Goal: Task Accomplishment & Management: Use online tool/utility

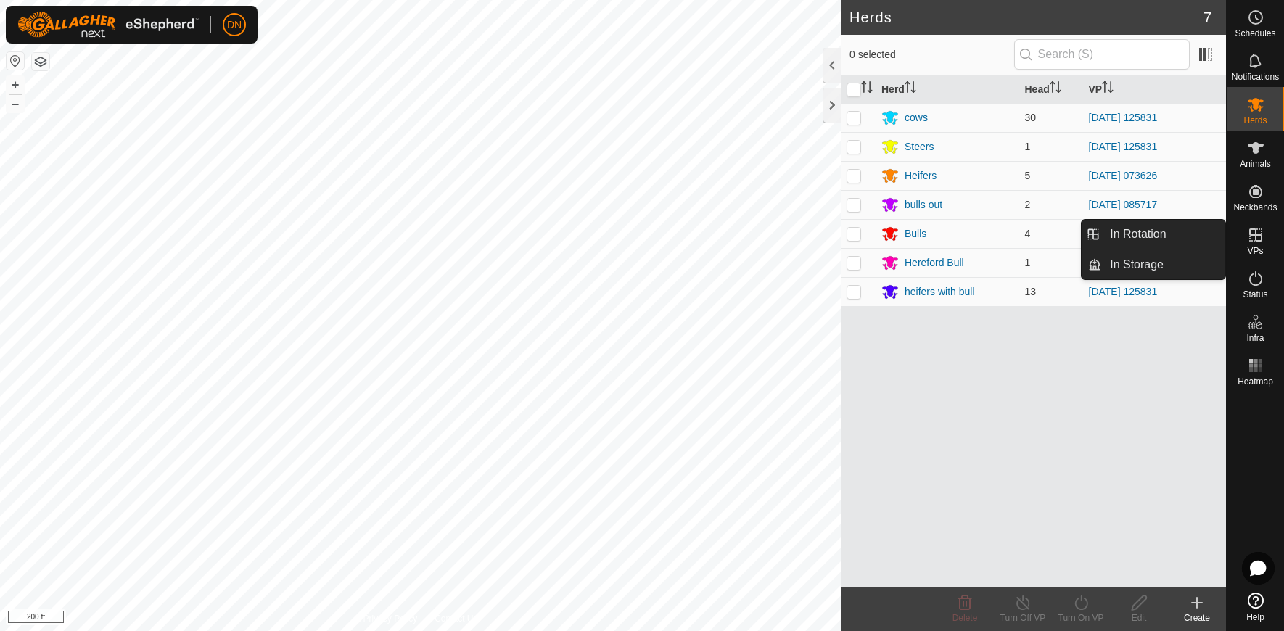
click at [1255, 237] on icon at bounding box center [1255, 235] width 13 height 13
click at [1253, 233] on icon at bounding box center [1255, 234] width 17 height 17
click at [1178, 227] on link "In Rotation" at bounding box center [1163, 234] width 124 height 29
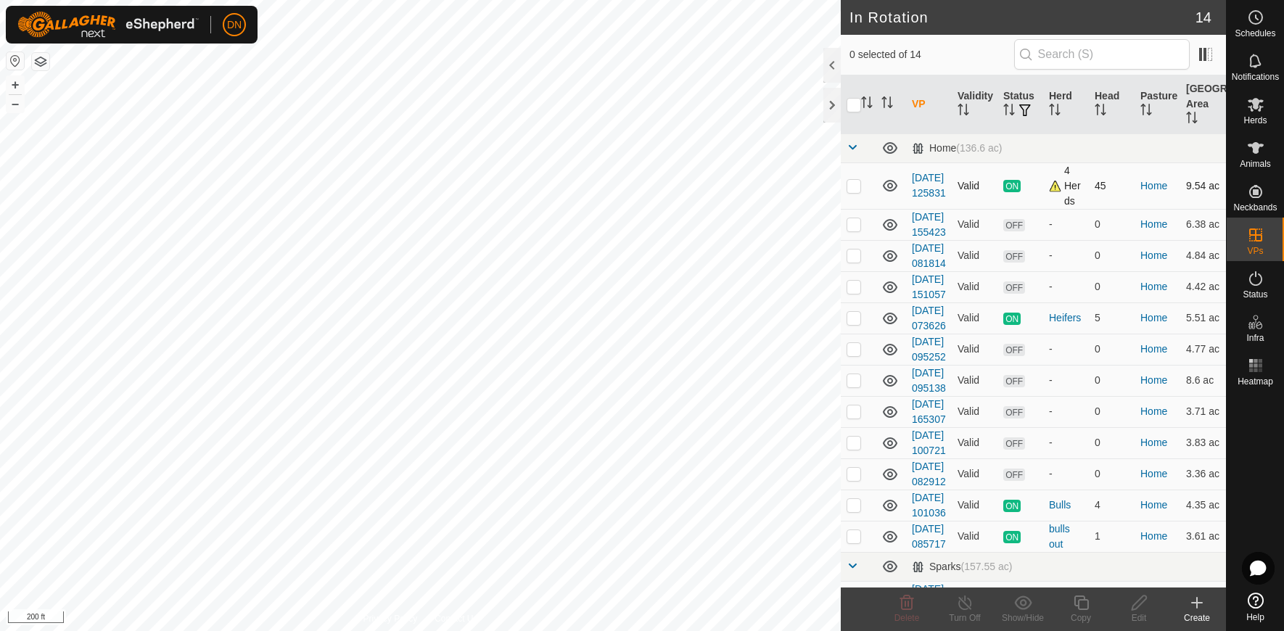
click at [851, 191] on p-checkbox at bounding box center [854, 186] width 15 height 12
checkbox input "true"
click at [1247, 100] on icon at bounding box center [1255, 104] width 17 height 17
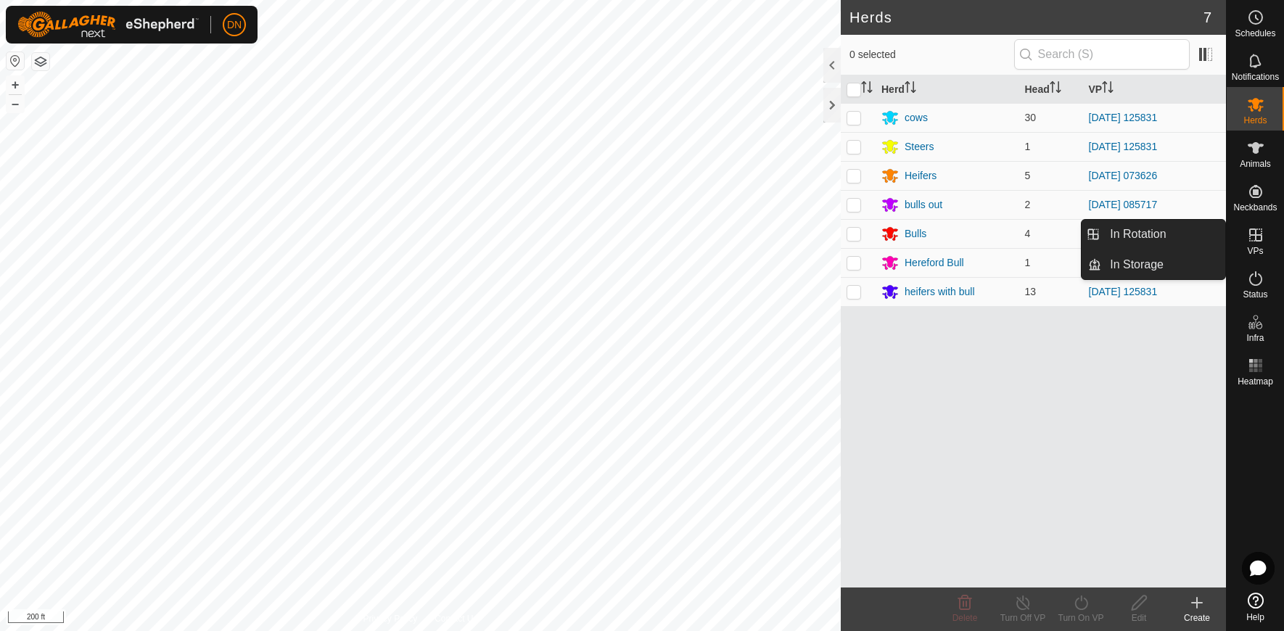
click at [1257, 237] on icon at bounding box center [1255, 234] width 17 height 17
click at [1191, 231] on link "In Rotation" at bounding box center [1163, 234] width 124 height 29
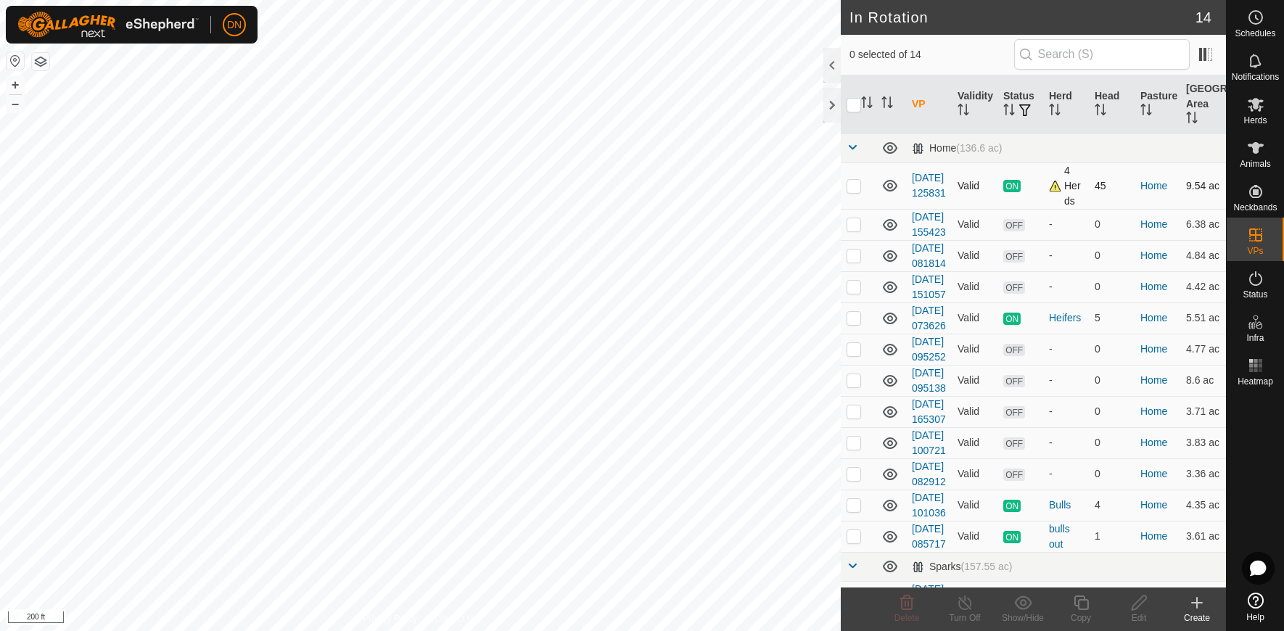
click at [852, 192] on p-checkbox at bounding box center [854, 186] width 15 height 12
checkbox input "true"
click at [1069, 602] on copy-svg-icon at bounding box center [1081, 602] width 58 height 17
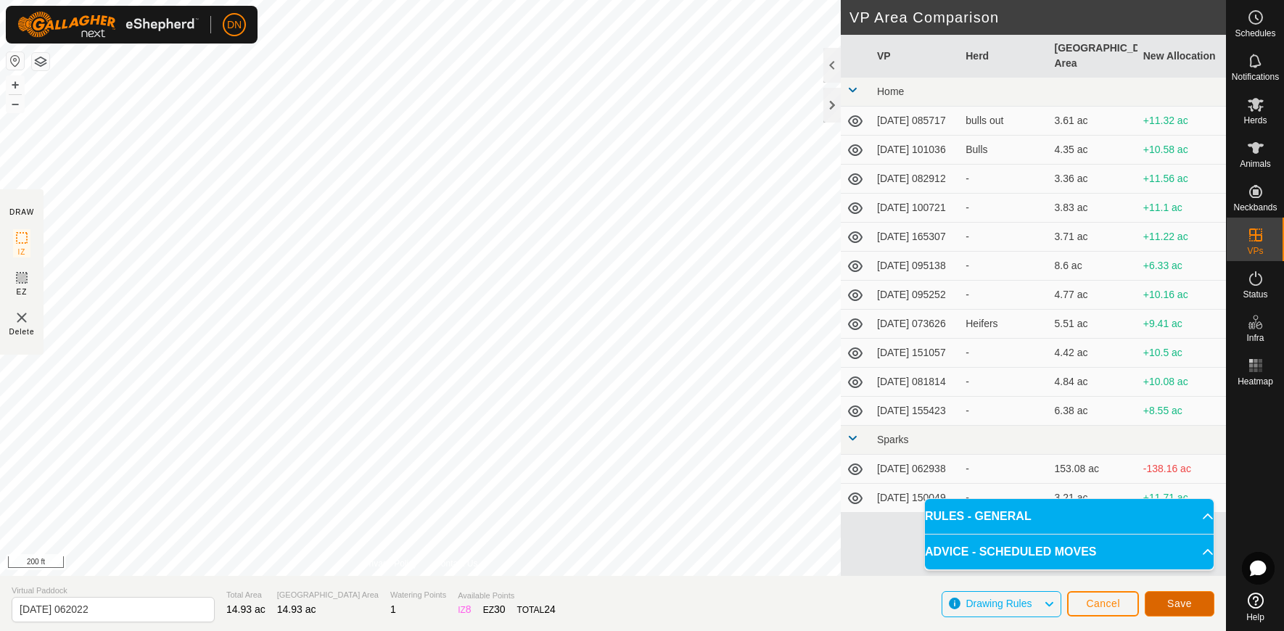
click at [1161, 607] on button "Save" at bounding box center [1180, 603] width 70 height 25
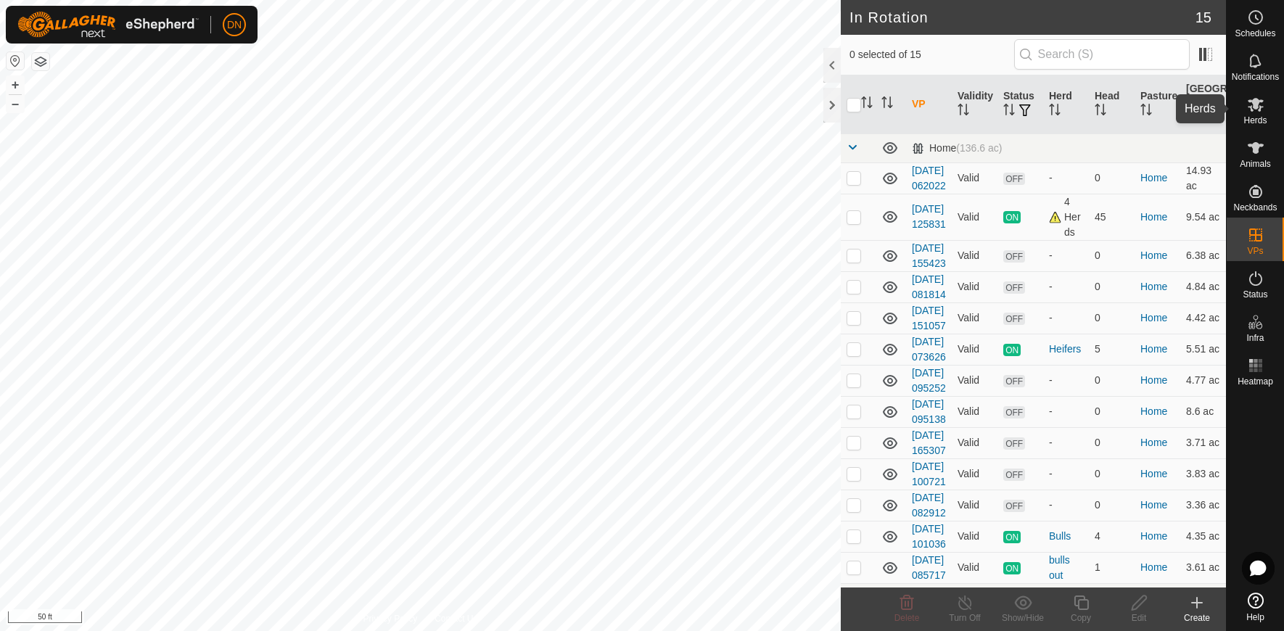
click at [1254, 103] on icon at bounding box center [1256, 105] width 16 height 14
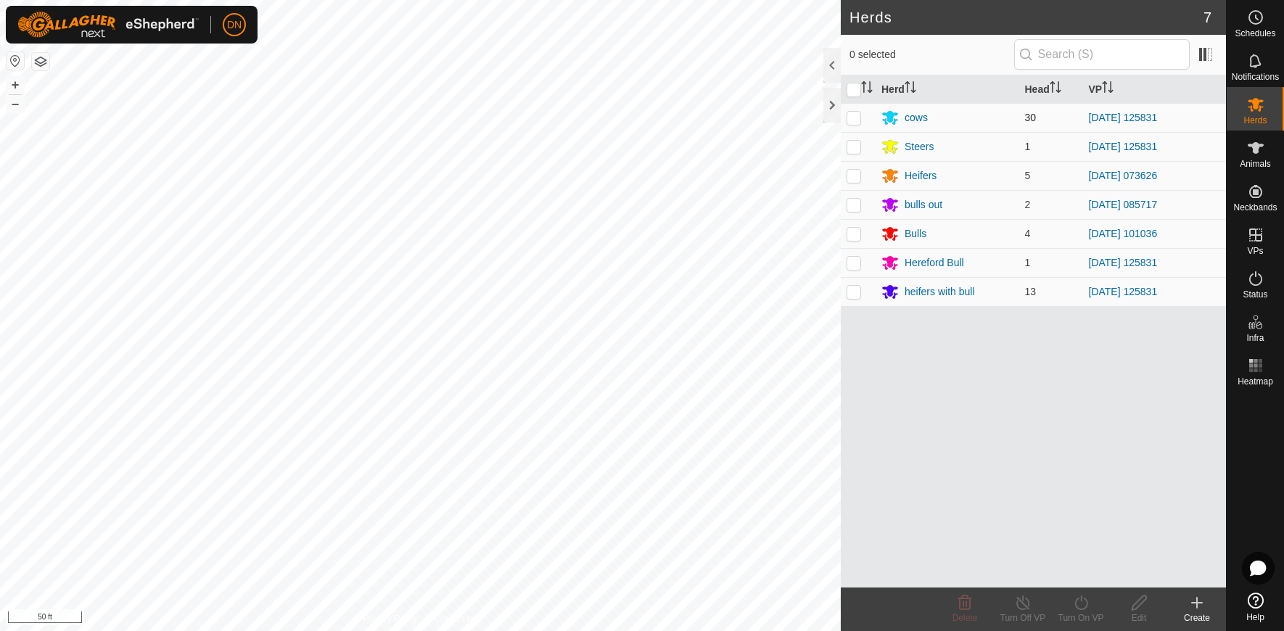
click at [846, 115] on td at bounding box center [858, 117] width 35 height 29
checkbox input "true"
click at [858, 155] on td at bounding box center [858, 146] width 35 height 29
checkbox input "true"
drag, startPoint x: 858, startPoint y: 176, endPoint x: 848, endPoint y: 237, distance: 62.5
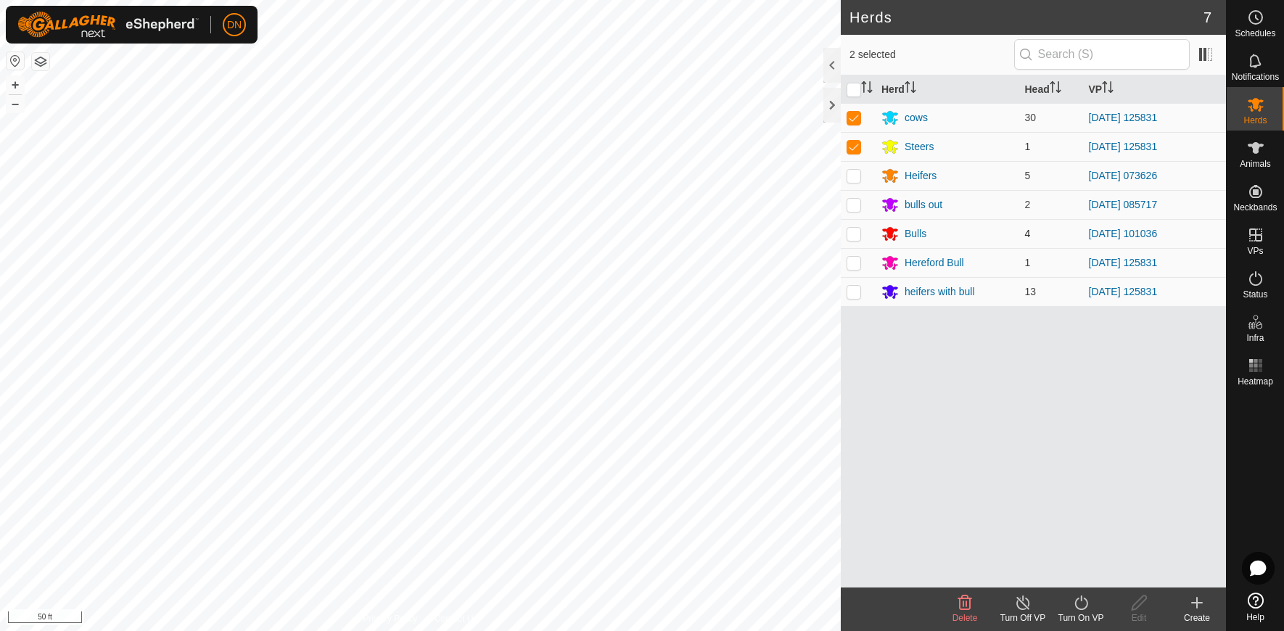
click at [848, 237] on tbody "cows 30 [DATE] 125831 Steers 1 [DATE] 125831 Heifers 5 [DATE] 073626 bulls out …" at bounding box center [1033, 204] width 385 height 203
click at [852, 259] on p-checkbox at bounding box center [854, 263] width 15 height 12
checkbox input "true"
click at [849, 291] on p-checkbox at bounding box center [854, 292] width 15 height 12
checkbox input "true"
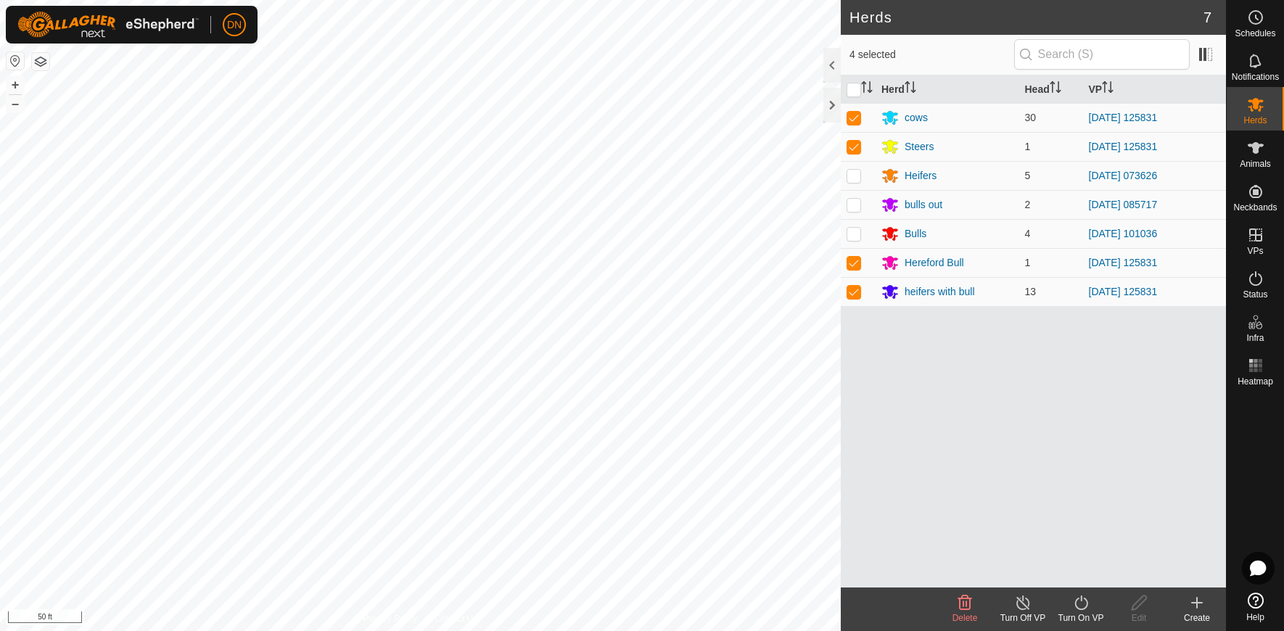
click at [1087, 609] on icon at bounding box center [1081, 602] width 18 height 17
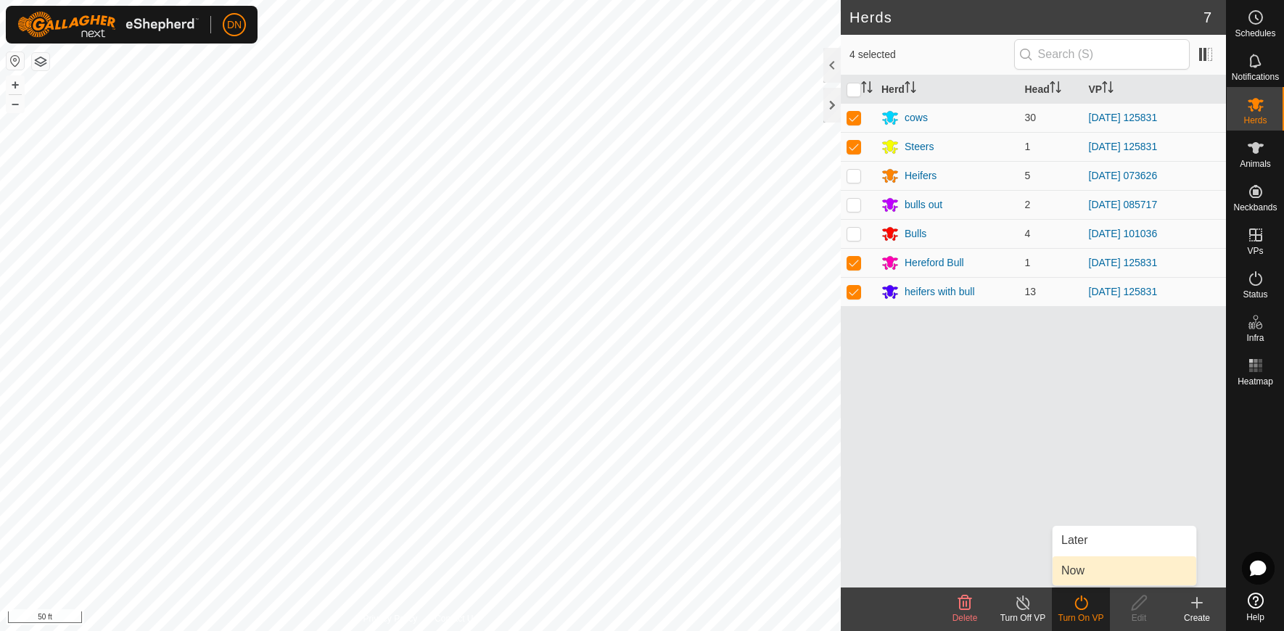
click at [1087, 578] on link "Now" at bounding box center [1125, 570] width 144 height 29
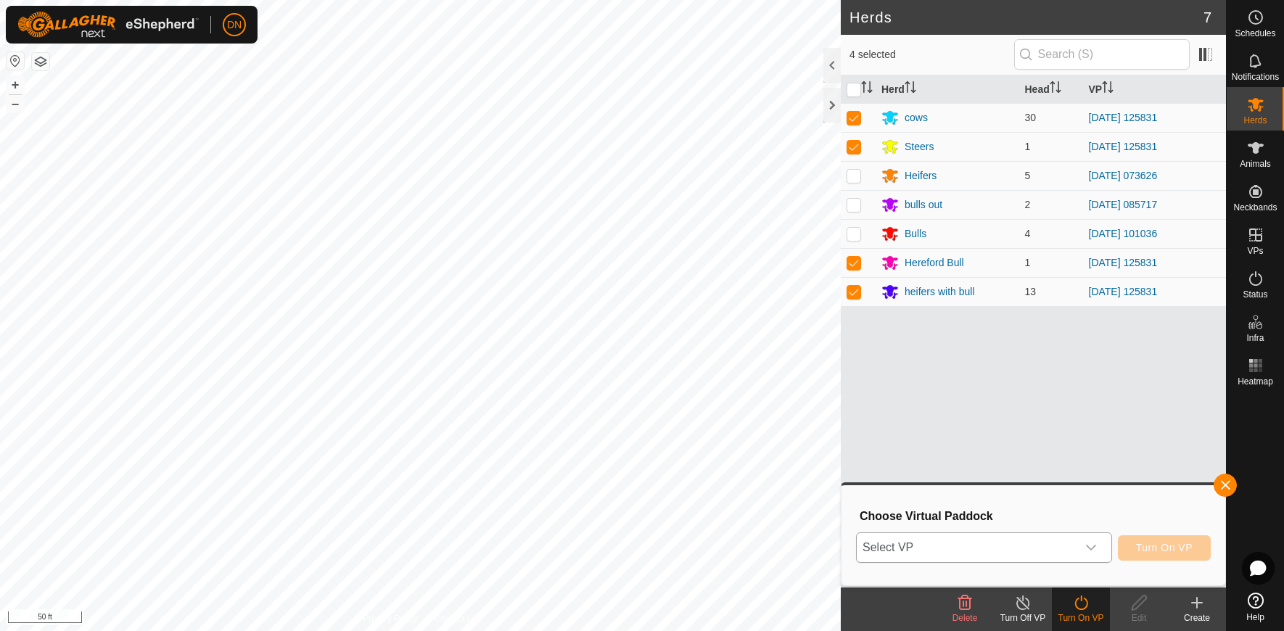
click at [1097, 543] on icon "dropdown trigger" at bounding box center [1091, 548] width 12 height 12
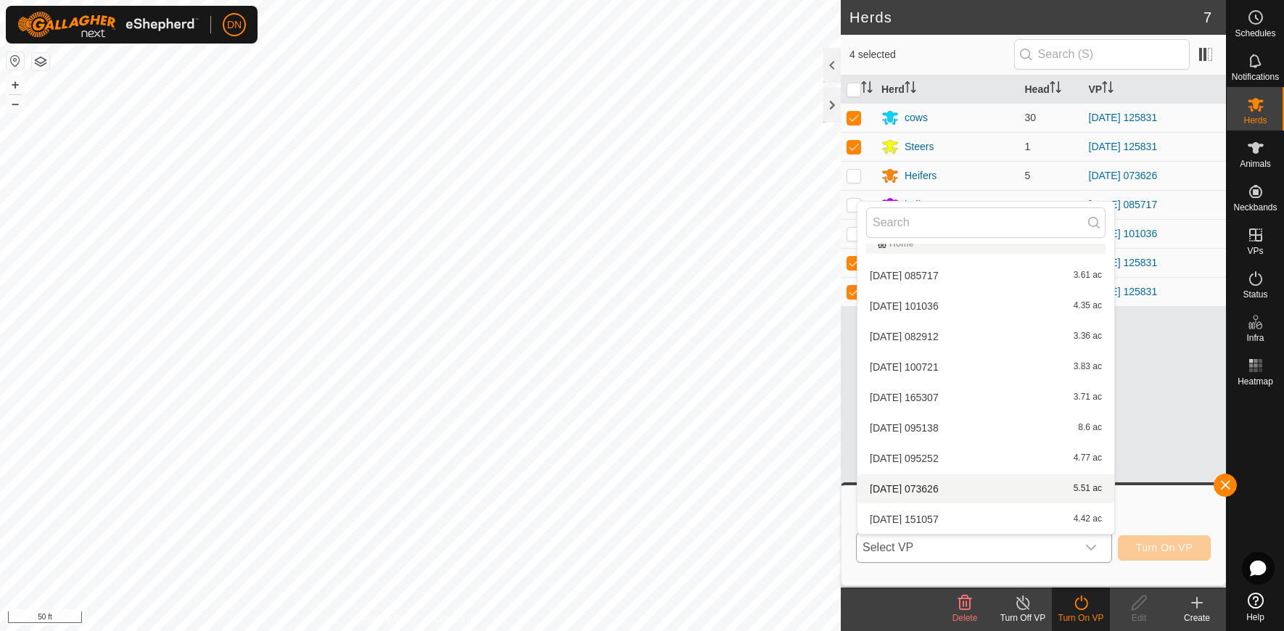
scroll to position [232, 0]
click at [977, 424] on li "[DATE] 062022 14.93 ac" at bounding box center [986, 425] width 257 height 29
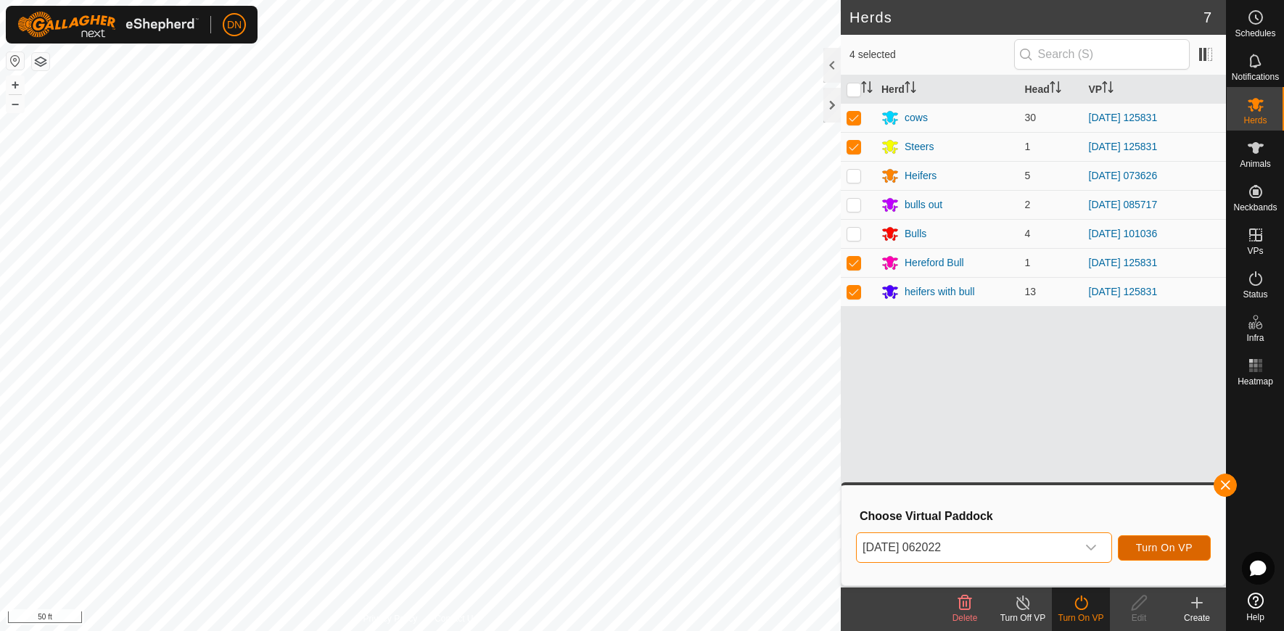
click at [1161, 549] on span "Turn On VP" at bounding box center [1164, 548] width 57 height 12
